Goal: Transaction & Acquisition: Purchase product/service

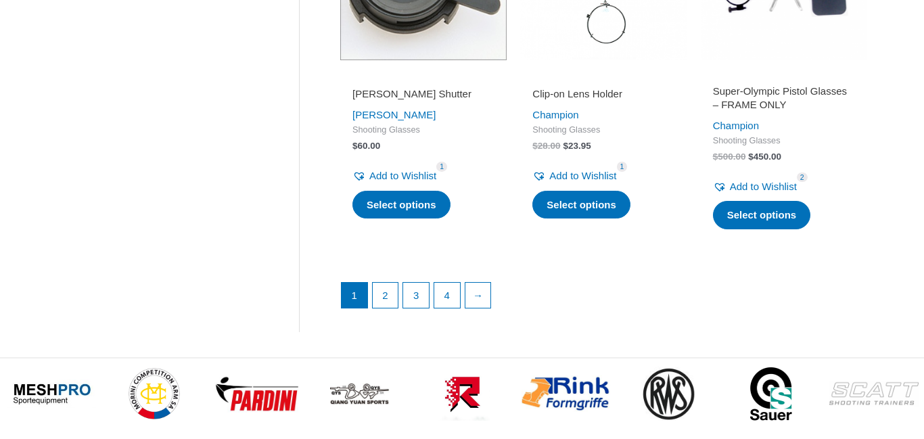
scroll to position [1975, 0]
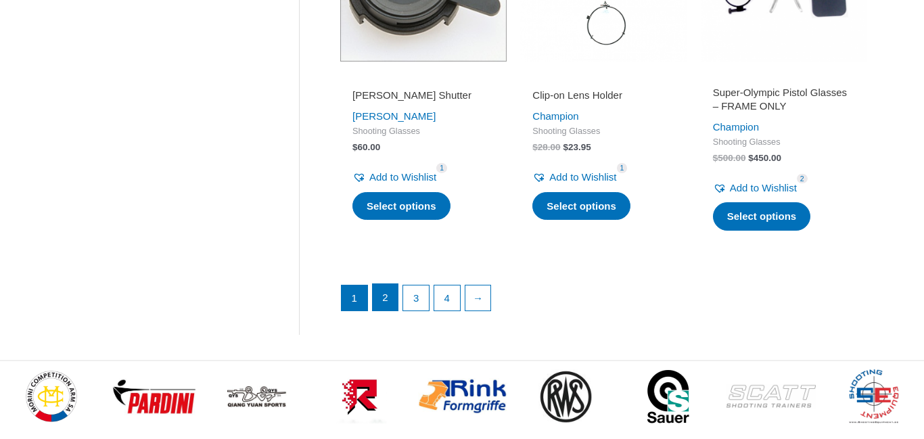
click at [386, 299] on link "2" at bounding box center [386, 297] width 26 height 27
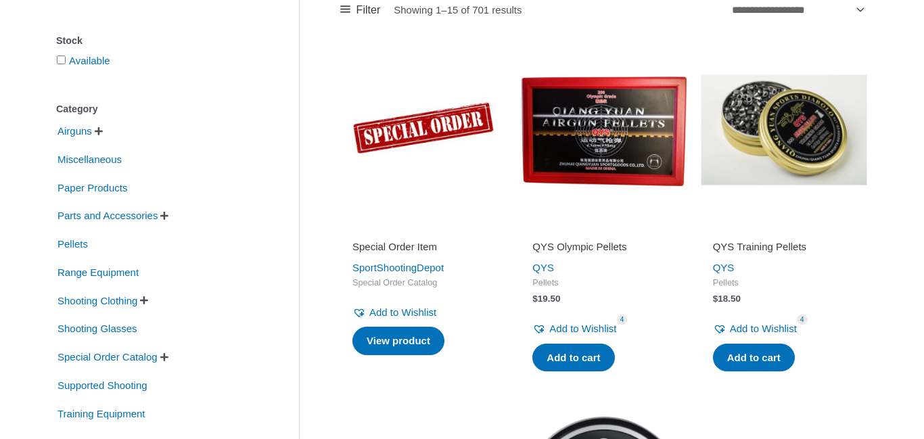
scroll to position [243, 0]
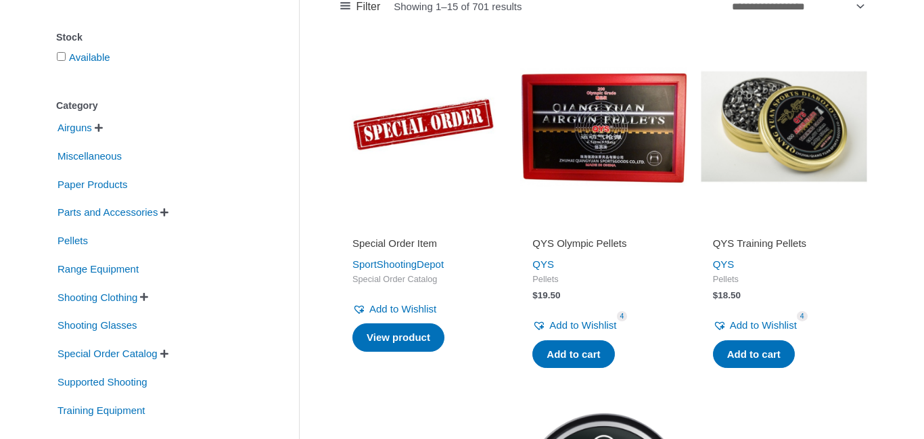
click at [798, 117] on img at bounding box center [784, 126] width 166 height 166
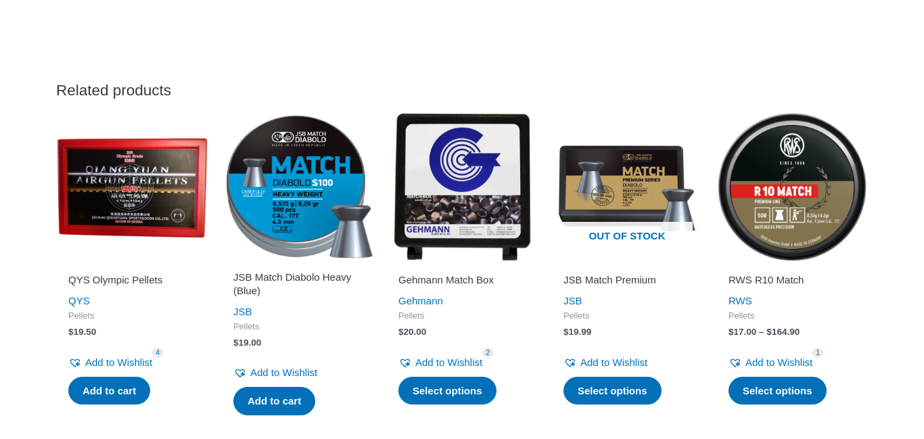
scroll to position [1445, 0]
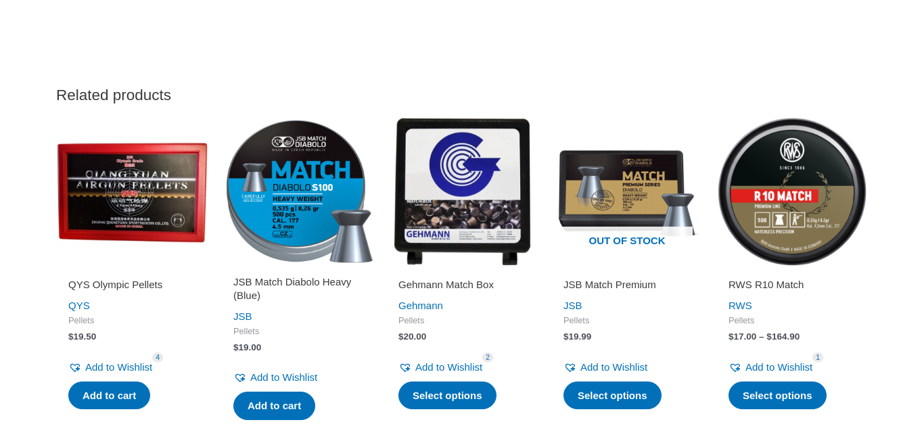
click at [116, 180] on img at bounding box center [131, 191] width 151 height 151
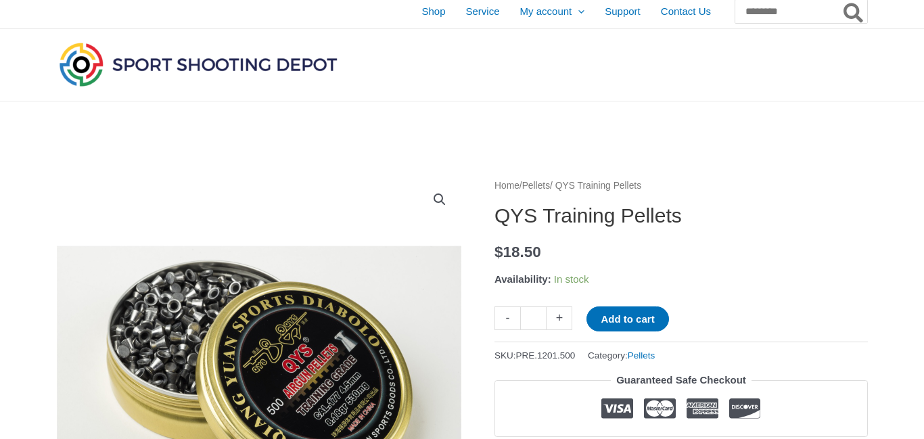
scroll to position [0, 0]
